Goal: Task Accomplishment & Management: Use online tool/utility

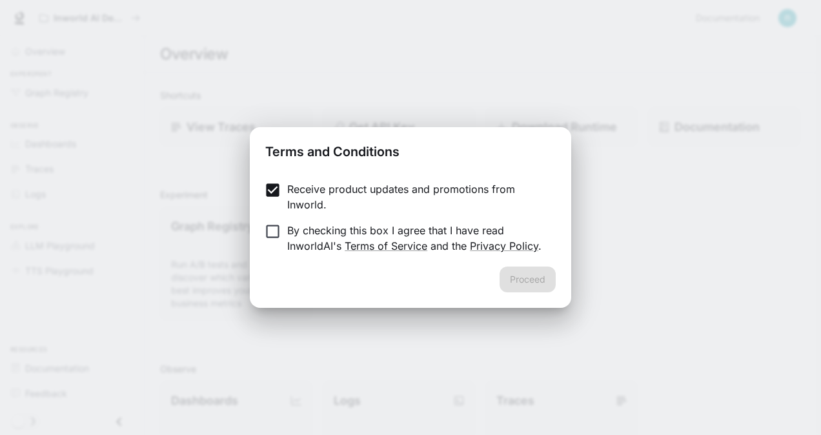
click at [272, 244] on label "By checking this box I agree that I have read InworldAI's Terms of Service and …" at bounding box center [401, 238] width 287 height 31
click at [527, 291] on button "Proceed" at bounding box center [528, 280] width 56 height 26
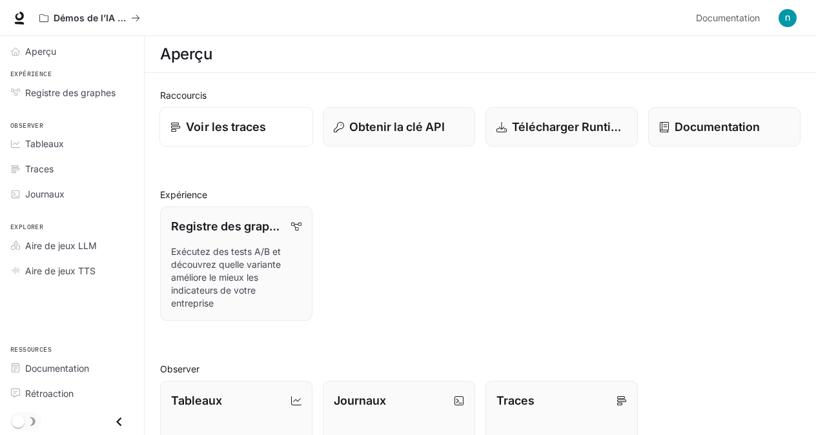
click at [222, 130] on p "Voir les traces" at bounding box center [226, 126] width 80 height 17
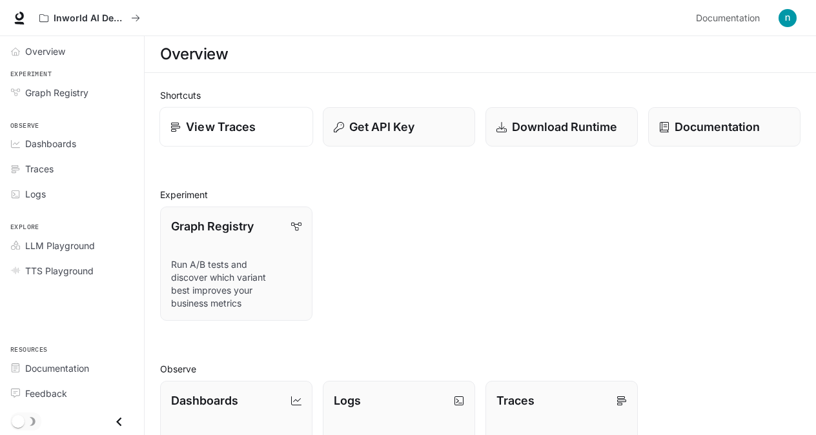
click at [248, 123] on p "View Traces" at bounding box center [221, 126] width 70 height 17
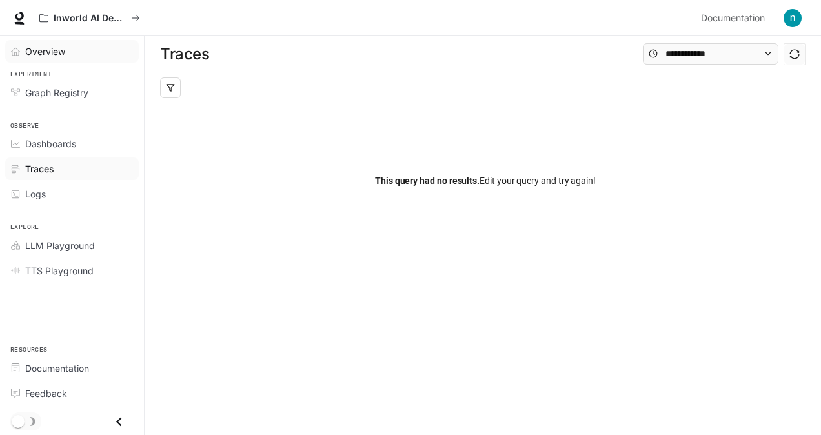
click at [59, 50] on span "Overview" at bounding box center [45, 52] width 40 height 14
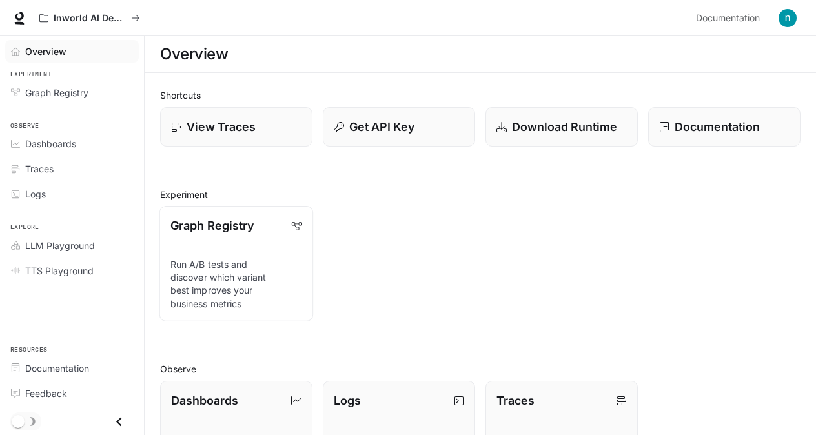
click at [206, 256] on link "Graph Registry Run A/B tests and discover which variant best improves your busi…" at bounding box center [236, 264] width 154 height 116
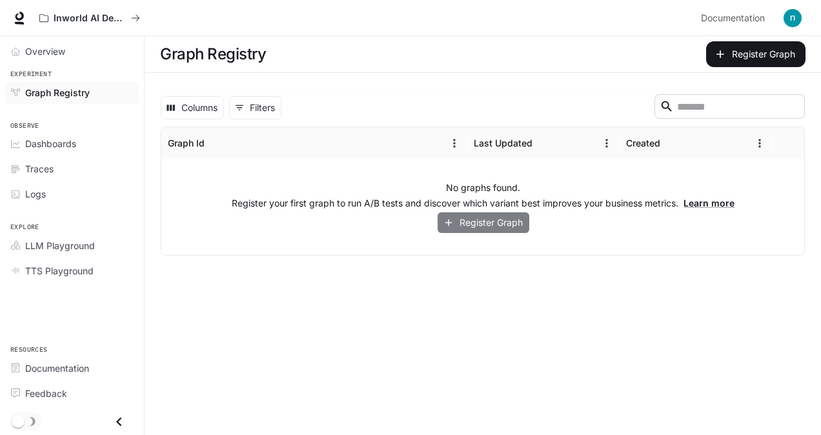
click at [471, 226] on button "Register Graph" at bounding box center [484, 222] width 92 height 21
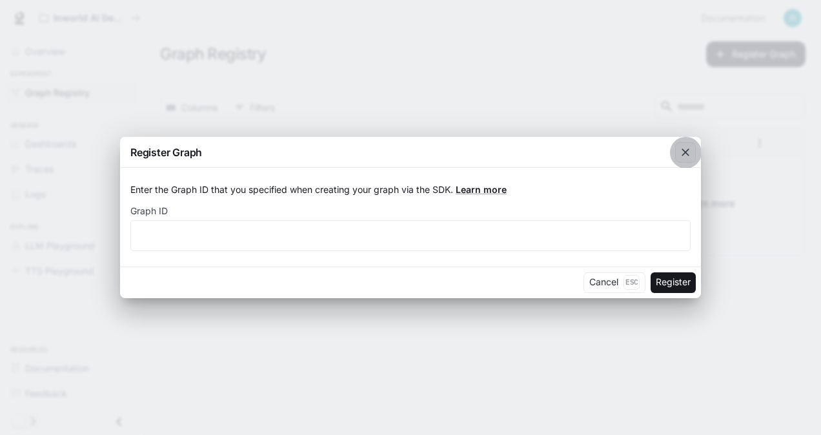
click at [684, 154] on icon "button" at bounding box center [686, 153] width 8 height 8
